Goal: Information Seeking & Learning: Understand process/instructions

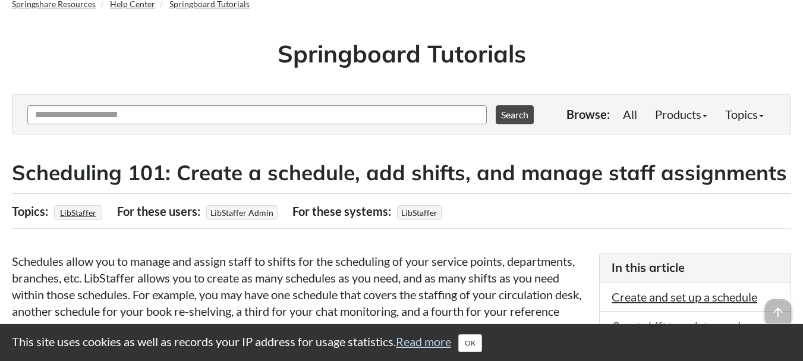
scroll to position [178, 0]
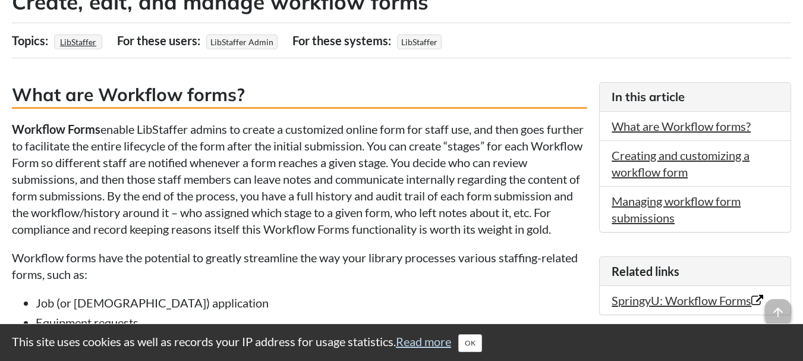
scroll to position [178, 0]
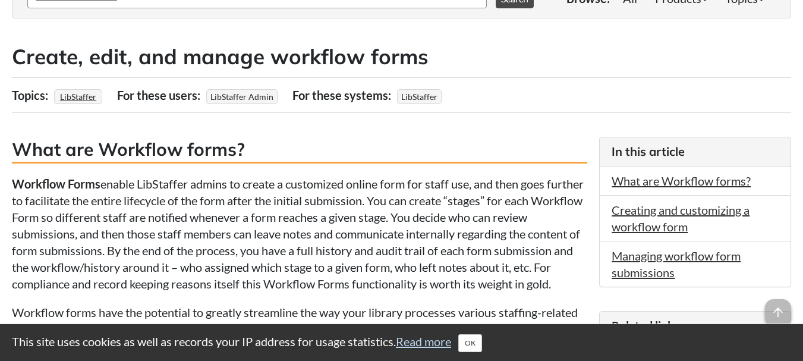
click at [36, 138] on h3 "What are Workflow forms?" at bounding box center [299, 150] width 575 height 27
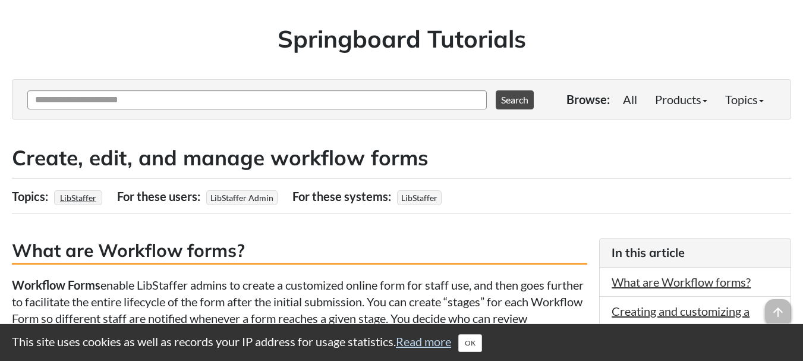
scroll to position [60, 0]
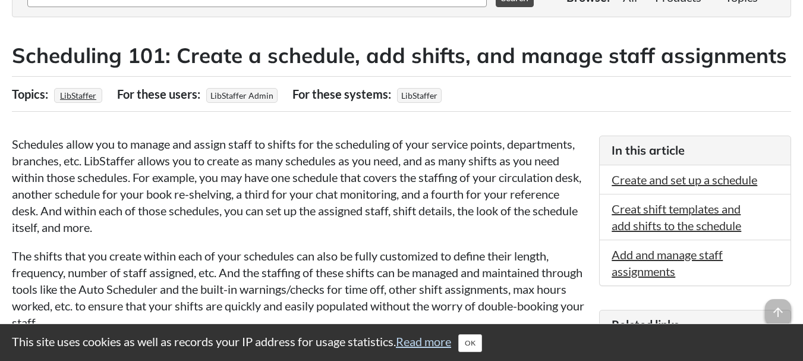
scroll to position [178, 0]
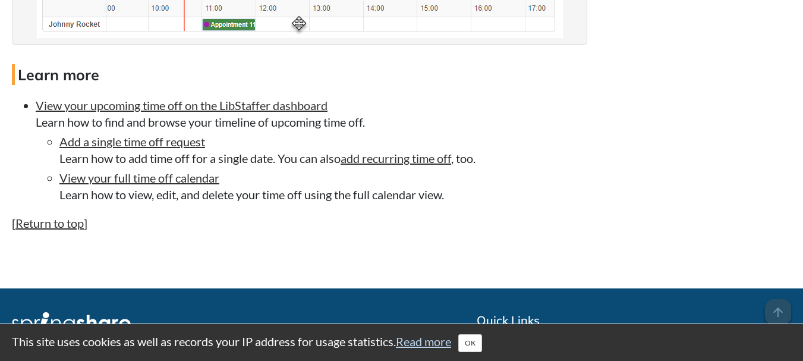
scroll to position [2744, 0]
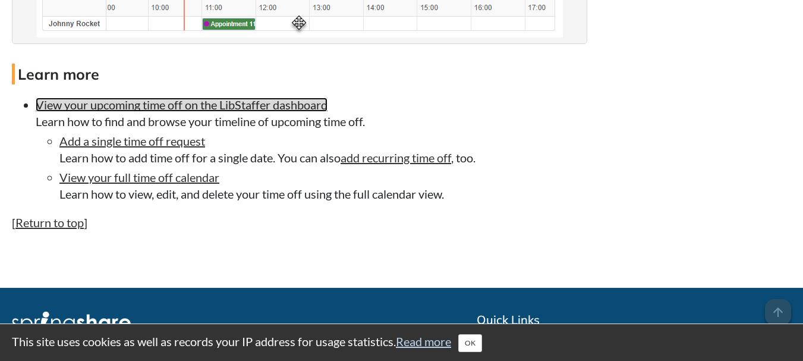
click at [204, 103] on link "View your upcoming time off on the LibStaffer dashboard" at bounding box center [182, 104] width 292 height 14
